Goal: Check status: Check status

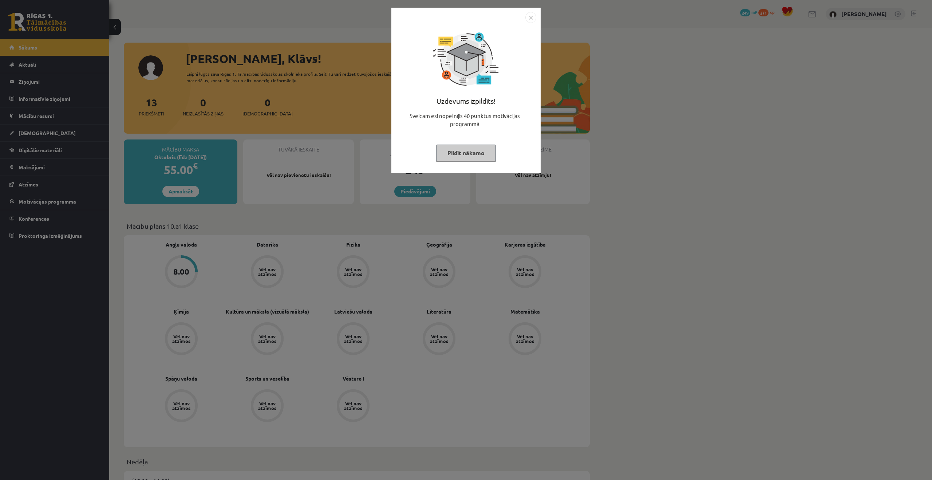
click at [487, 157] on button "Pildīt nākamo" at bounding box center [466, 153] width 60 height 17
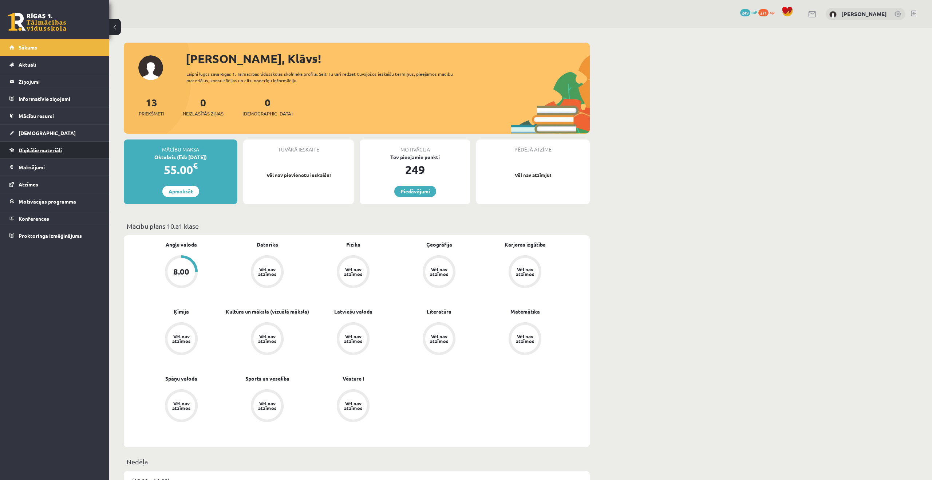
click at [50, 152] on span "Digitālie materiāli" at bounding box center [40, 150] width 43 height 7
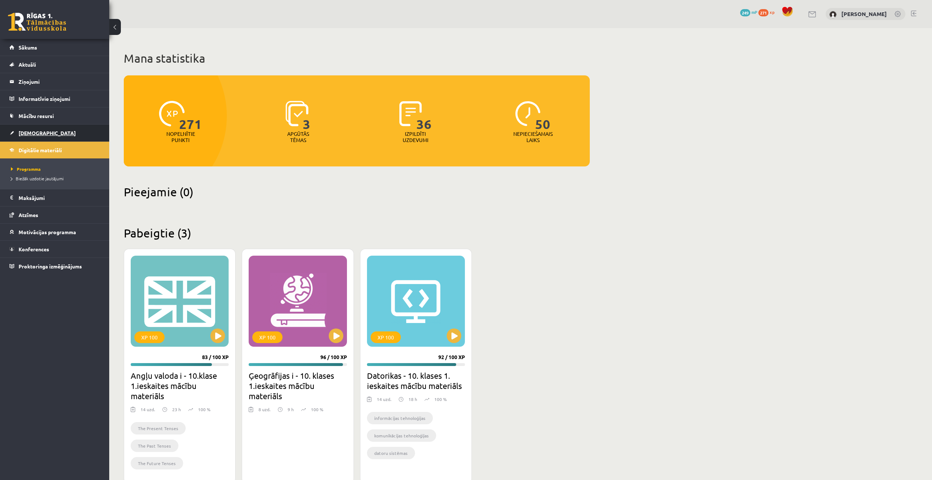
click at [42, 137] on link "[DEMOGRAPHIC_DATA]" at bounding box center [54, 132] width 91 height 17
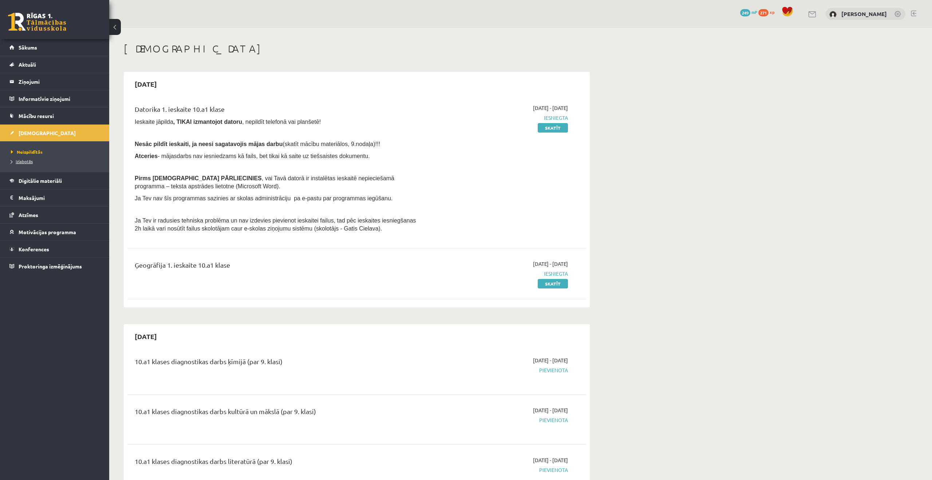
click at [50, 158] on link "Izlabotās" at bounding box center [56, 161] width 91 height 7
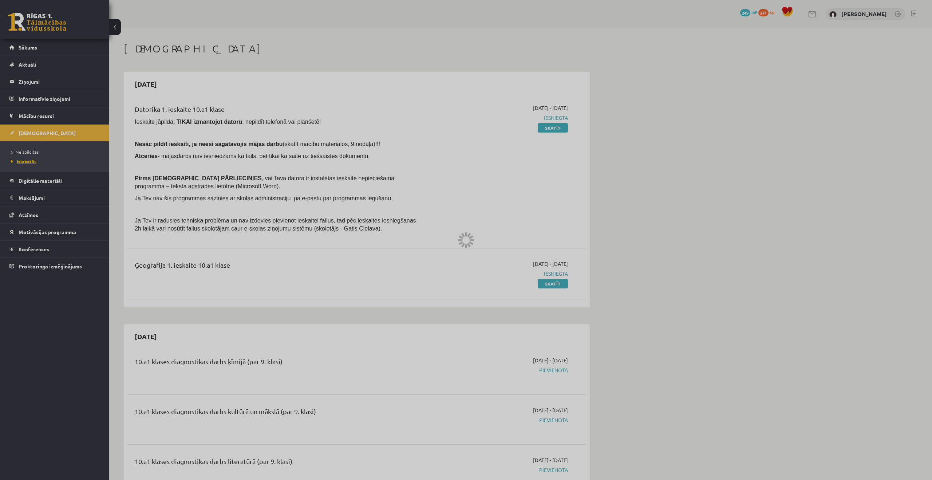
scroll to position [2, 0]
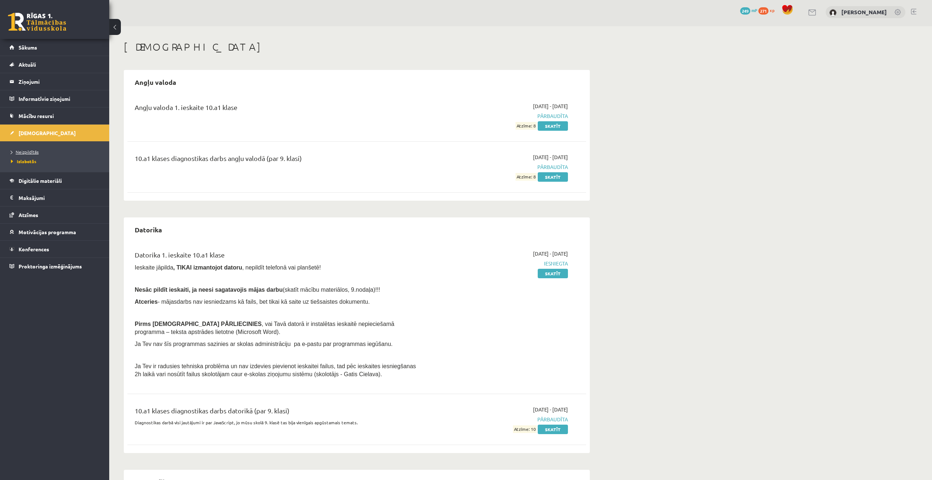
click at [33, 154] on span "Neizpildītās" at bounding box center [25, 152] width 28 height 6
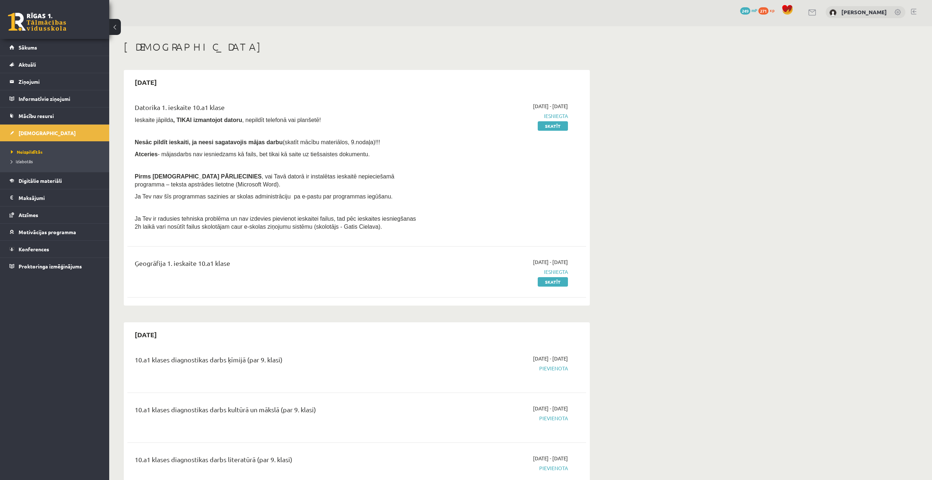
click at [33, 154] on link "Neizpildītās" at bounding box center [56, 152] width 91 height 7
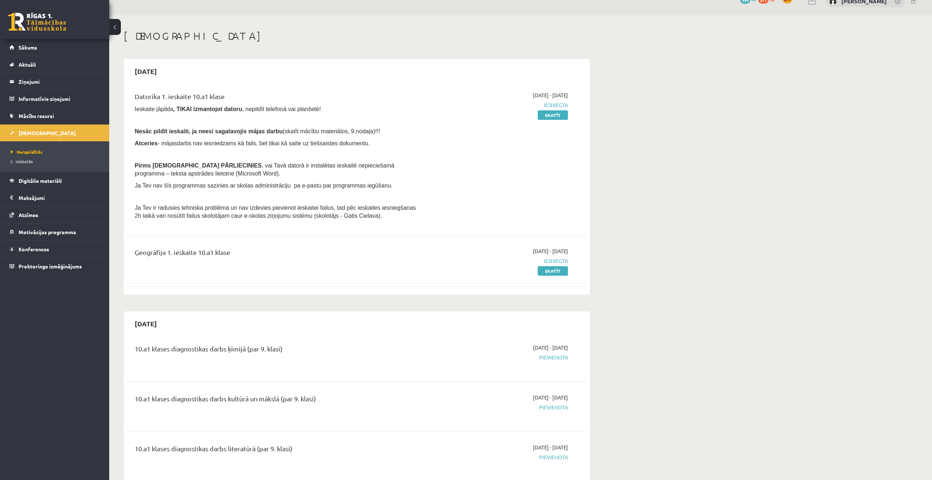
scroll to position [14, 0]
click at [31, 161] on span "Izlabotās" at bounding box center [22, 161] width 22 height 6
